Goal: Information Seeking & Learning: Learn about a topic

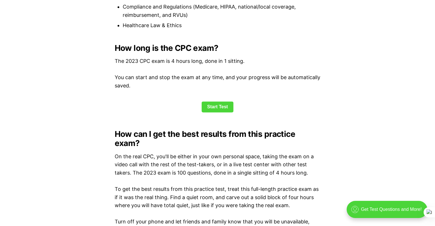
scroll to position [758, 0]
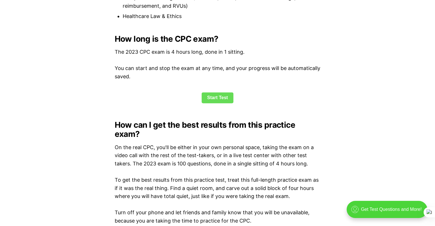
click at [216, 95] on link "Start Test" at bounding box center [218, 97] width 32 height 11
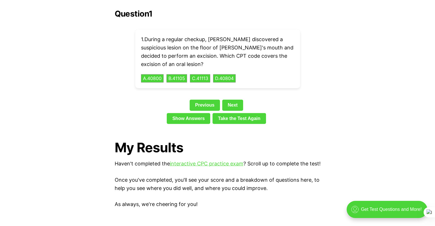
scroll to position [1283, 0]
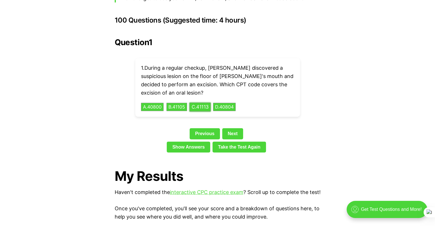
click at [205, 103] on button "C . 41113" at bounding box center [199, 107] width 21 height 9
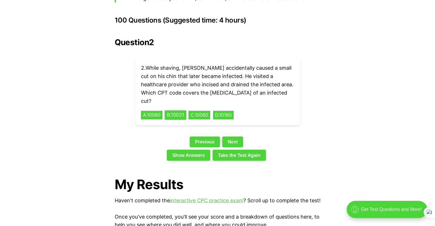
click at [182, 111] on button "B . 10021" at bounding box center [175, 115] width 21 height 9
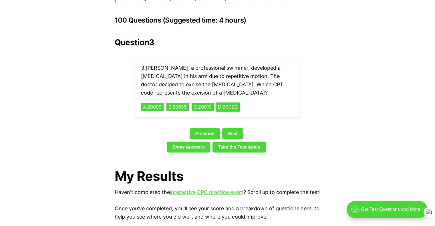
click at [235, 103] on button "D . 20020" at bounding box center [228, 107] width 24 height 9
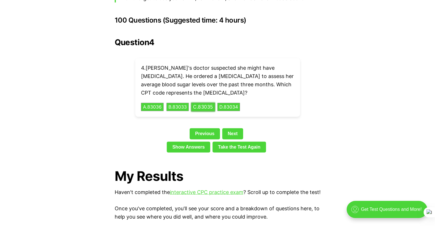
click at [206, 103] on button "C . 83035" at bounding box center [203, 107] width 24 height 9
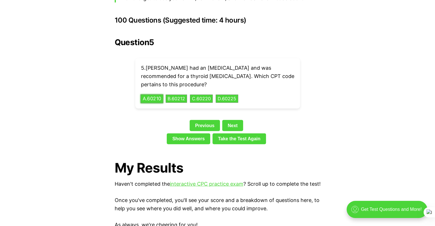
click at [161, 94] on button "A . 60210" at bounding box center [151, 98] width 23 height 9
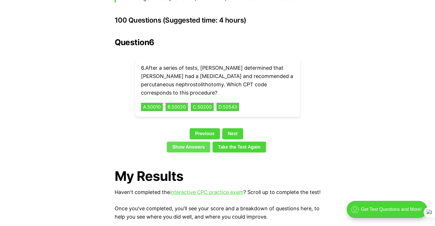
click at [183, 142] on link "Show Answers" at bounding box center [188, 147] width 43 height 11
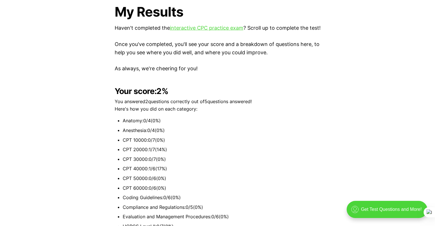
scroll to position [1476, 0]
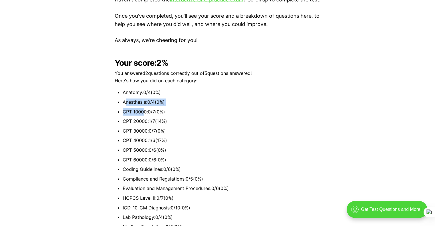
drag, startPoint x: 127, startPoint y: 100, endPoint x: 157, endPoint y: 107, distance: 30.5
click at [157, 107] on ul "Anatomy : 0 / 4 ( 0 %) Anesthesia : 0 / 4 ( 0 %) CPT 10000 : 0 / 7 ( 0 %) CPT 2…" at bounding box center [218, 169] width 206 height 161
click at [142, 106] on ul "Anatomy : 0 / 4 ( 0 %) Anesthesia : 0 / 4 ( 0 %) CPT 10000 : 0 / 7 ( 0 %) CPT 2…" at bounding box center [218, 169] width 206 height 161
drag, startPoint x: 152, startPoint y: 119, endPoint x: 149, endPoint y: 119, distance: 3.7
click at [149, 119] on li "CPT 20000 : 1 / 7 ( 14 %)" at bounding box center [222, 121] width 198 height 7
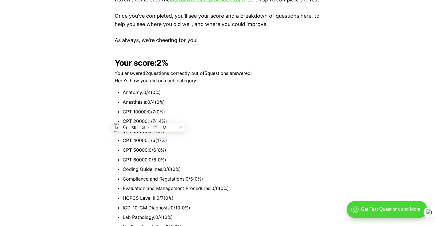
click at [186, 103] on li "Anesthesia : 0 / 4 ( 0 %)" at bounding box center [222, 102] width 198 height 7
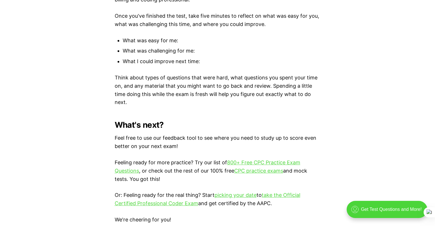
scroll to position [2391, 0]
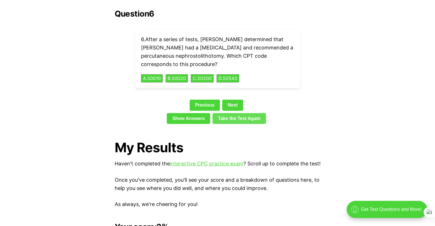
click at [240, 113] on link "Take the Test Again" at bounding box center [240, 118] width 54 height 11
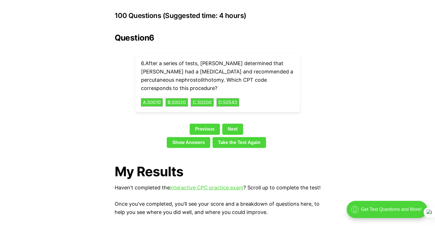
scroll to position [1247, 0]
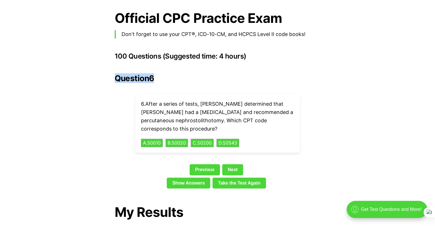
drag, startPoint x: 163, startPoint y: 64, endPoint x: 112, endPoint y: 65, distance: 51.2
click at [112, 65] on div "💡 Heads up! Our practice exams have been updated for 2025. Check out our free, …" at bounding box center [217, 181] width 435 height 2376
click at [211, 165] on link "Previous" at bounding box center [205, 170] width 30 height 11
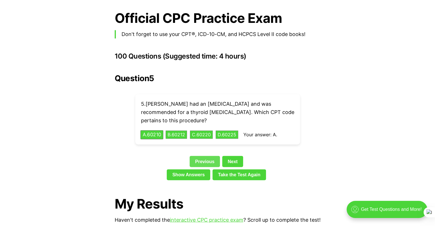
click at [209, 156] on link "Previous" at bounding box center [205, 161] width 30 height 11
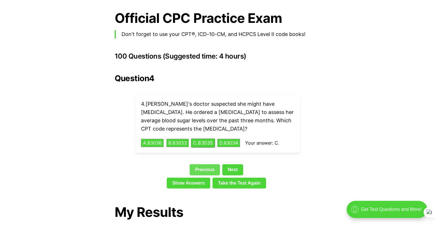
click at [205, 165] on link "Previous" at bounding box center [205, 170] width 30 height 11
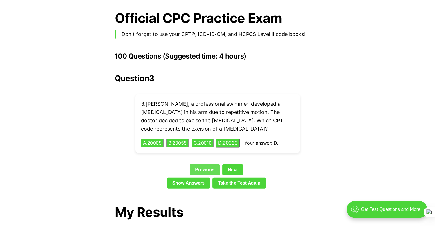
click at [205, 178] on link "Show Answers" at bounding box center [188, 183] width 43 height 11
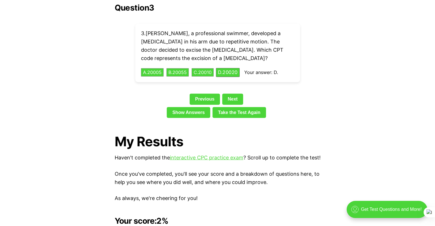
scroll to position [1296, 0]
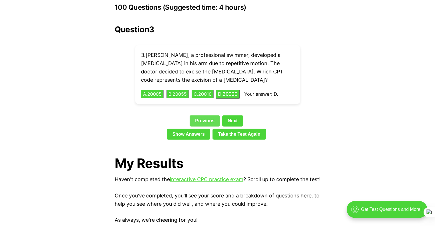
click at [207, 116] on link "Previous" at bounding box center [205, 121] width 30 height 11
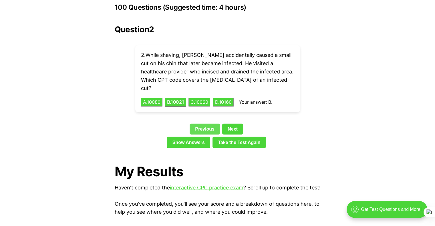
click at [205, 124] on link "Previous" at bounding box center [205, 129] width 30 height 11
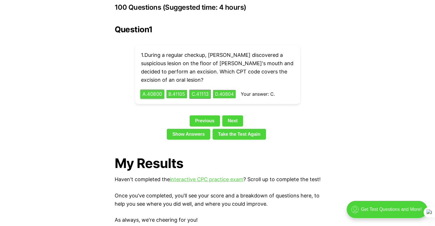
click at [157, 90] on button "A . 40800" at bounding box center [152, 94] width 24 height 9
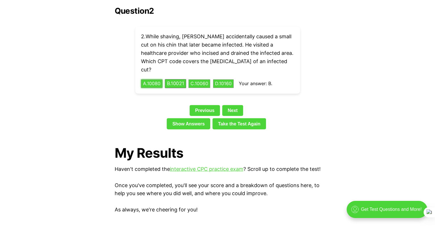
scroll to position [1324, 0]
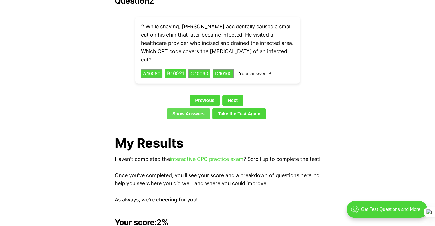
click at [189, 108] on link "Show Answers" at bounding box center [188, 113] width 43 height 11
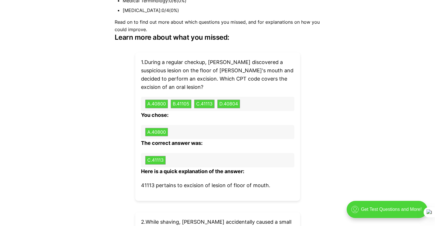
scroll to position [1733, 0]
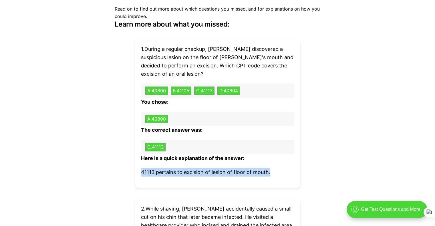
drag, startPoint x: 272, startPoint y: 166, endPoint x: 131, endPoint y: 155, distance: 141.8
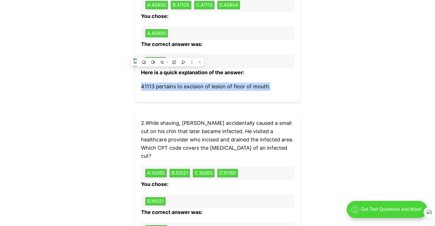
scroll to position [1762, 0]
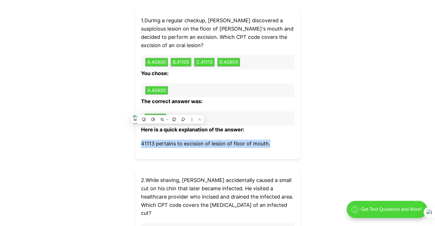
click at [160, 114] on button "C . 41113" at bounding box center [155, 118] width 21 height 9
click at [213, 58] on button "C . 41113" at bounding box center [204, 62] width 21 height 9
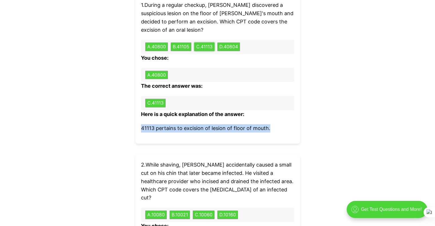
scroll to position [1790, 0]
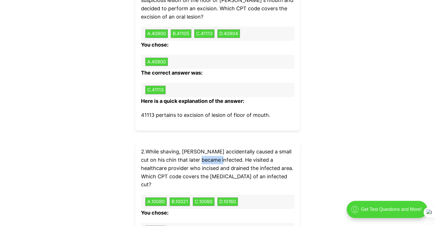
drag, startPoint x: 217, startPoint y: 150, endPoint x: 197, endPoint y: 150, distance: 20.0
click at [197, 150] on p "2 . While shaving, [PERSON_NAME] accidentally caused a small cut on his chin th…" at bounding box center [217, 168] width 153 height 41
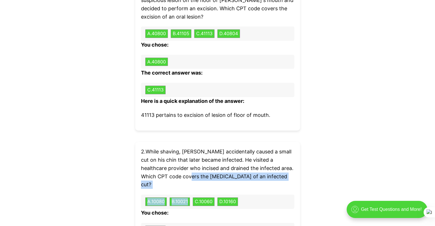
drag, startPoint x: 192, startPoint y: 166, endPoint x: 210, endPoint y: 171, distance: 19.1
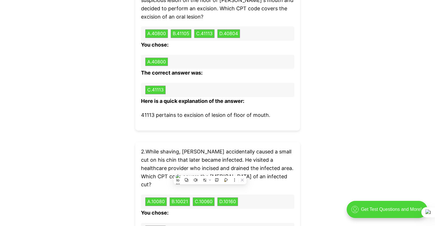
drag, startPoint x: 194, startPoint y: 182, endPoint x: 169, endPoint y: 182, distance: 25.2
click at [169, 195] on div "A . 10080 B . 10021 C . 10060 D . 10160" at bounding box center [217, 202] width 153 height 14
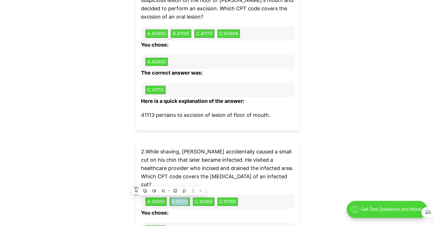
drag, startPoint x: 148, startPoint y: 211, endPoint x: 191, endPoint y: 207, distance: 43.7
click at [169, 223] on div "B . 10021" at bounding box center [217, 230] width 153 height 14
click at [192, 223] on div "B . 10021" at bounding box center [217, 230] width 153 height 14
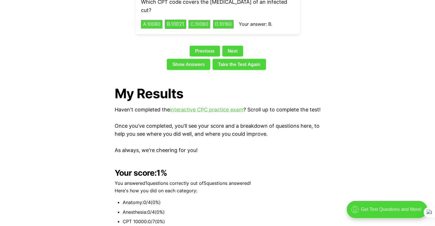
scroll to position [1327, 0]
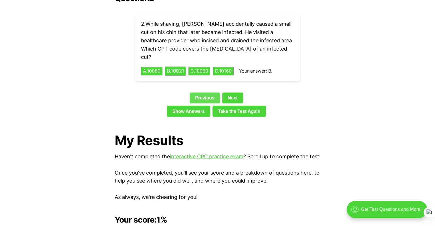
click at [206, 93] on link "Previous" at bounding box center [205, 98] width 30 height 11
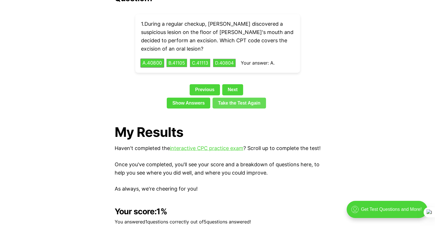
click at [237, 98] on link "Take the Test Again" at bounding box center [240, 103] width 54 height 11
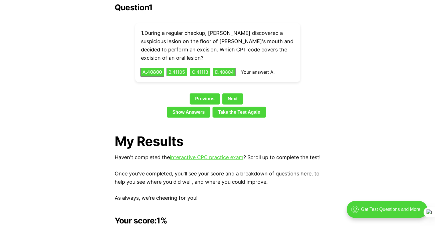
scroll to position [1275, 0]
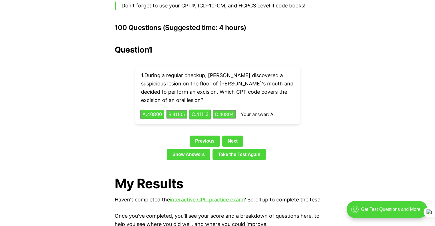
click at [204, 110] on button "C . 41113" at bounding box center [199, 114] width 21 height 9
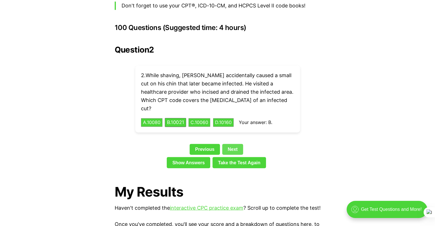
click at [234, 144] on link "Next" at bounding box center [232, 149] width 21 height 11
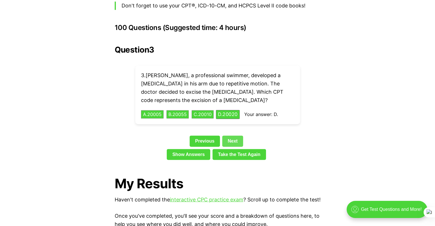
click at [229, 136] on link "Next" at bounding box center [232, 141] width 21 height 11
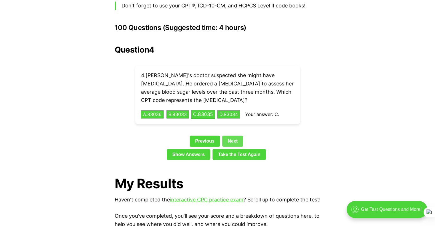
click at [232, 136] on link "Next" at bounding box center [232, 141] width 21 height 11
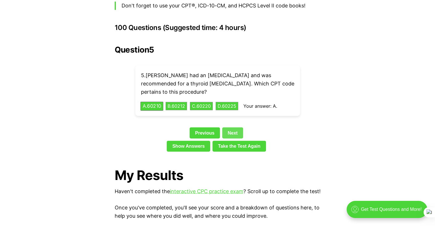
click at [232, 128] on link "Next" at bounding box center [232, 133] width 21 height 11
